Goal: Task Accomplishment & Management: Manage account settings

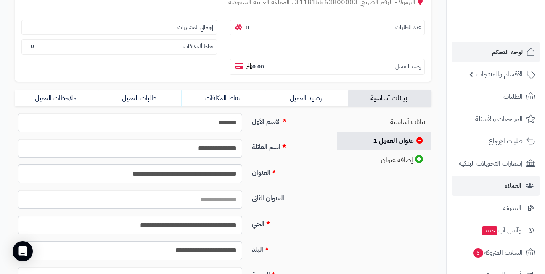
scroll to position [126, 0]
click at [504, 53] on span "لوحة التحكم" at bounding box center [507, 52] width 31 height 12
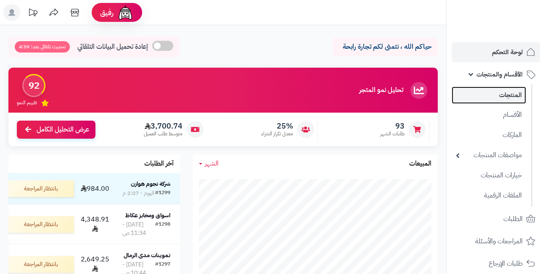
click at [495, 93] on link "المنتجات" at bounding box center [489, 95] width 74 height 17
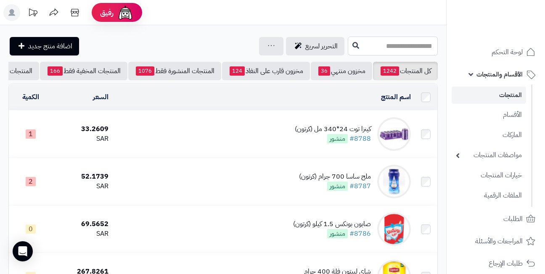
click at [384, 43] on input "text" at bounding box center [393, 46] width 90 height 19
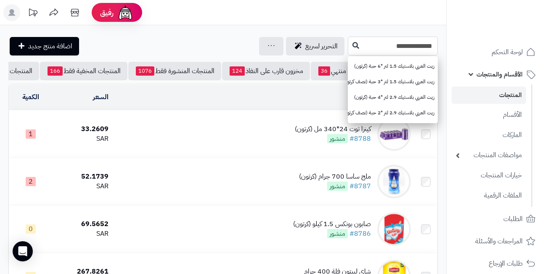
type input "**********"
click at [387, 66] on link "زيت العربي بلاستيك 1.5 لتر *6 حبة (كرتون)" at bounding box center [393, 66] width 90 height 16
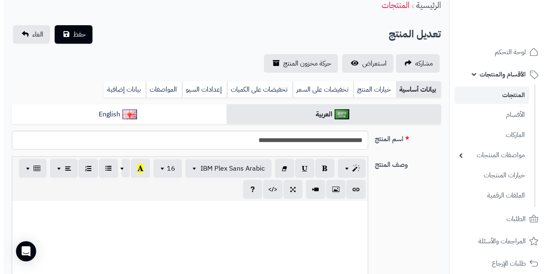
scroll to position [42, 0]
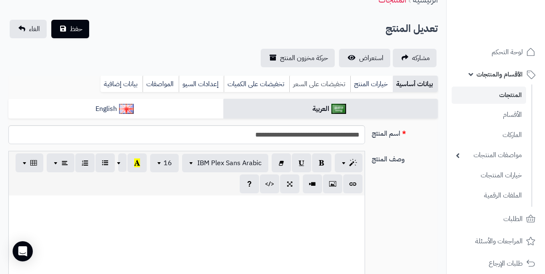
click at [308, 83] on link "تخفيضات على السعر" at bounding box center [319, 84] width 61 height 17
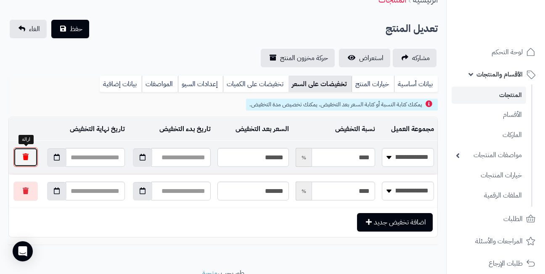
click at [26, 156] on button "button" at bounding box center [25, 157] width 24 height 19
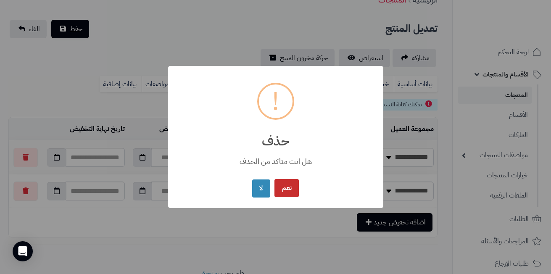
click at [287, 190] on button "نعم" at bounding box center [287, 188] width 24 height 18
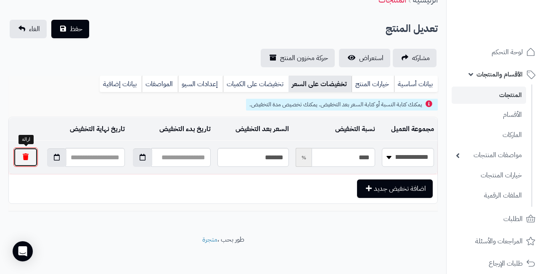
click at [20, 157] on button "button" at bounding box center [25, 157] width 24 height 19
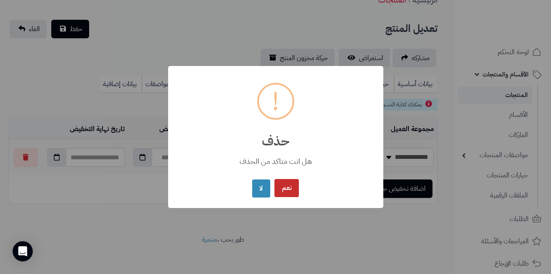
click at [292, 190] on button "نعم" at bounding box center [287, 188] width 24 height 18
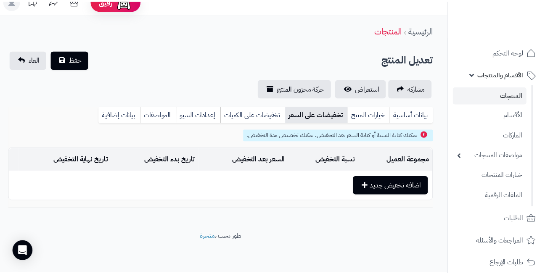
scroll to position [11, 0]
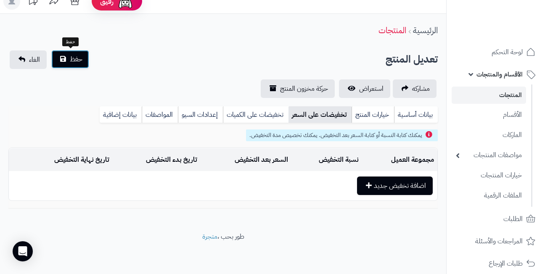
click at [70, 57] on span "حفظ" at bounding box center [76, 59] width 13 height 10
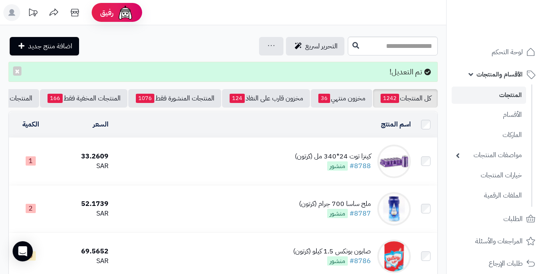
click at [498, 94] on link "المنتجات" at bounding box center [489, 95] width 74 height 17
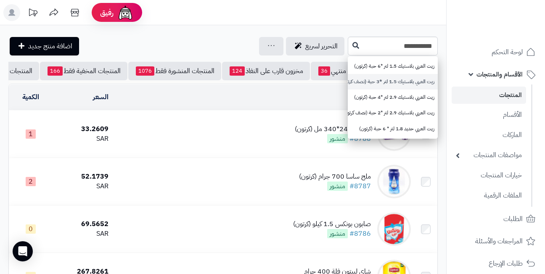
type input "**********"
click at [348, 81] on link "زيت العربي بلاستيك 1.5 لتر *3 حبة (نصف كرتون)" at bounding box center [393, 82] width 90 height 16
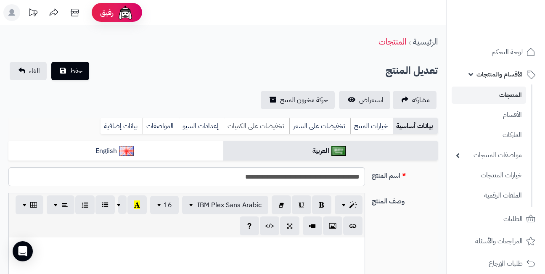
scroll to position [372, 0]
click at [263, 124] on link "تخفيضات على الكميات" at bounding box center [257, 126] width 66 height 17
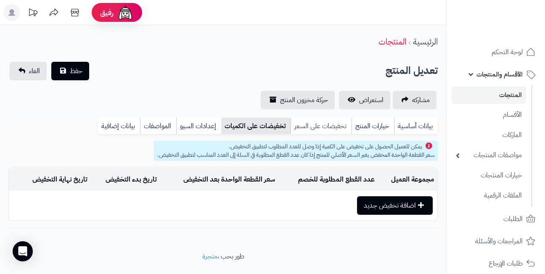
click at [315, 125] on link "تخفيضات على السعر" at bounding box center [321, 126] width 61 height 17
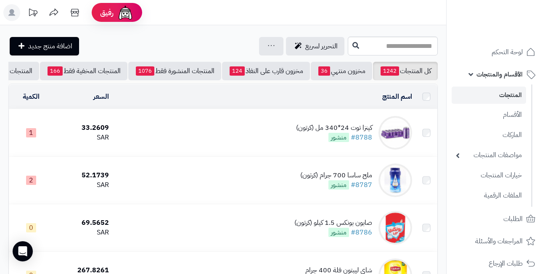
click at [402, 46] on input "text" at bounding box center [393, 46] width 90 height 19
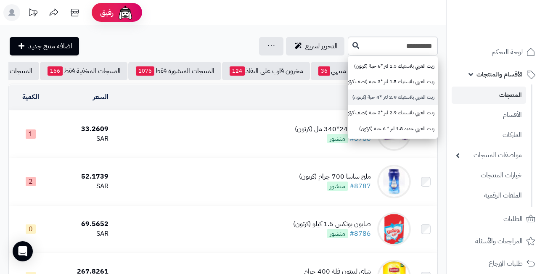
type input "**********"
click at [348, 99] on link "زيت العربي بلاستيك 2.9 لتر *4 حبة (كرتون)" at bounding box center [393, 98] width 90 height 16
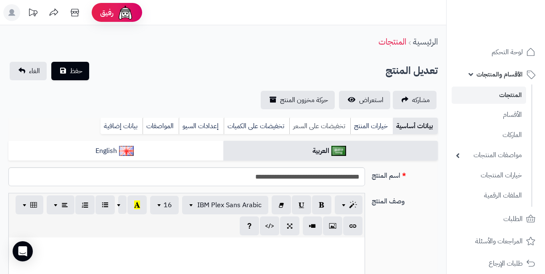
scroll to position [372, 0]
click at [310, 125] on link "تخفيضات على السعر" at bounding box center [319, 126] width 61 height 17
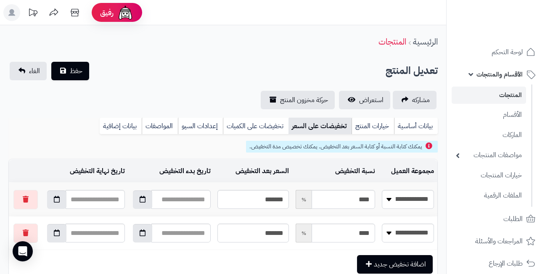
click at [502, 97] on link "المنتجات" at bounding box center [489, 95] width 74 height 17
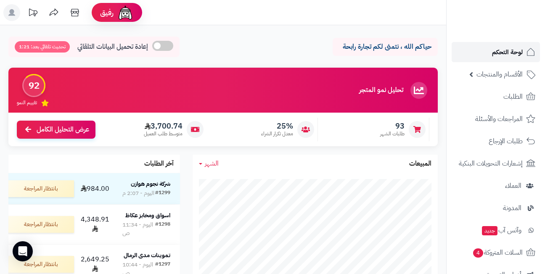
drag, startPoint x: 0, startPoint y: 0, endPoint x: 495, endPoint y: 48, distance: 496.8
click at [495, 48] on span "لوحة التحكم" at bounding box center [507, 52] width 31 height 12
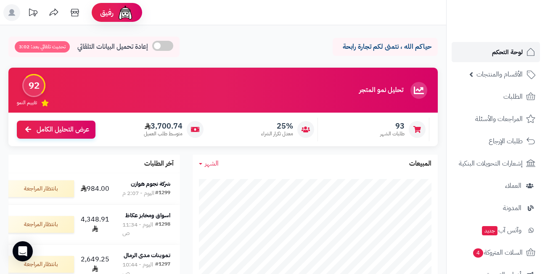
click at [495, 48] on span "لوحة التحكم" at bounding box center [507, 52] width 31 height 12
click at [498, 39] on nav "لوحة التحكم الأقسام والمنتجات المنتجات الأقسام الماركات مواصفات المنتجات مواصفا…" at bounding box center [495, 148] width 99 height 274
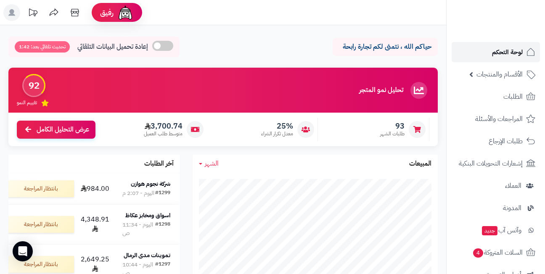
click at [508, 43] on link "لوحة التحكم" at bounding box center [496, 52] width 88 height 20
